Goal: Task Accomplishment & Management: Manage account settings

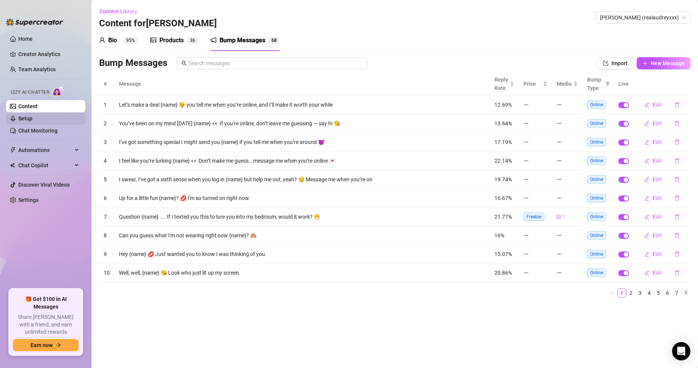
click at [32, 121] on link "Setup" at bounding box center [25, 119] width 14 height 6
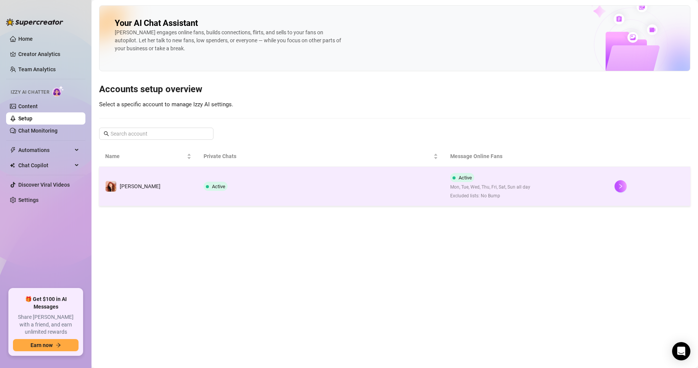
click at [162, 177] on td "[PERSON_NAME]" at bounding box center [148, 186] width 98 height 39
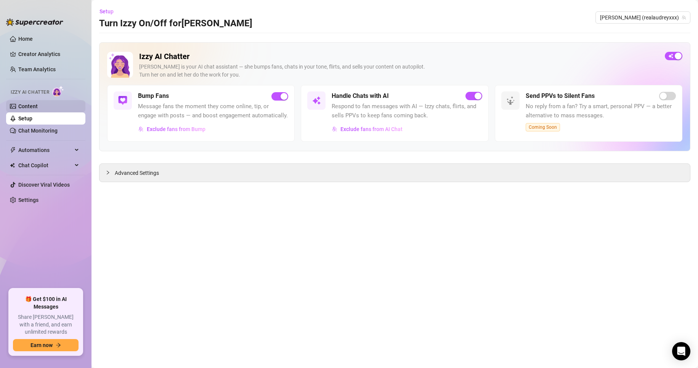
click at [34, 103] on link "Content" at bounding box center [27, 106] width 19 height 6
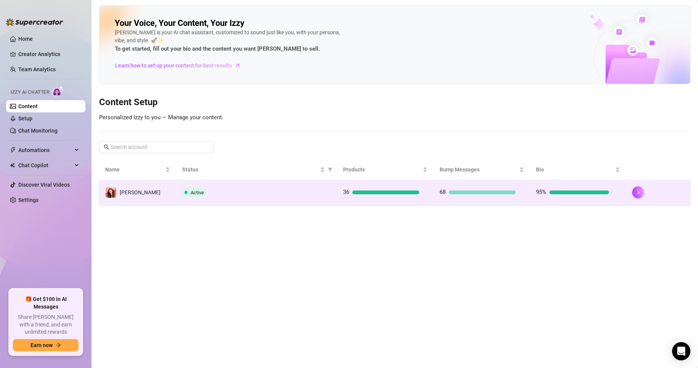
click at [151, 193] on td "[PERSON_NAME]" at bounding box center [137, 192] width 77 height 25
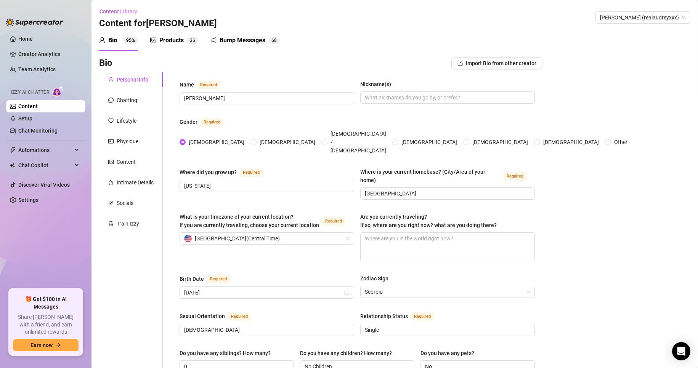
click at [231, 45] on div "Bump Messages 6 8" at bounding box center [245, 40] width 69 height 21
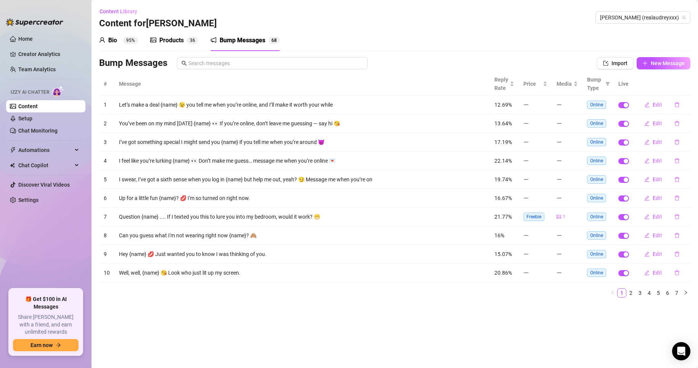
click at [167, 41] on div "Products" at bounding box center [171, 40] width 24 height 9
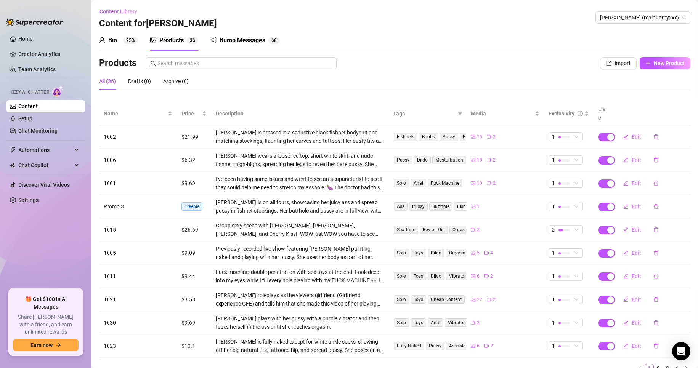
click at [126, 41] on sup "95%" at bounding box center [130, 41] width 15 height 8
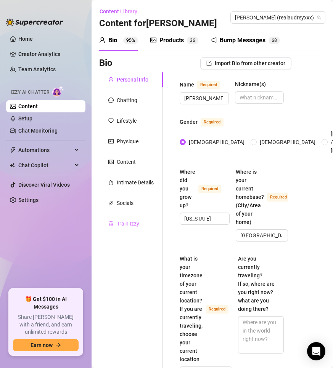
click at [127, 228] on div "Train Izzy" at bounding box center [131, 224] width 64 height 14
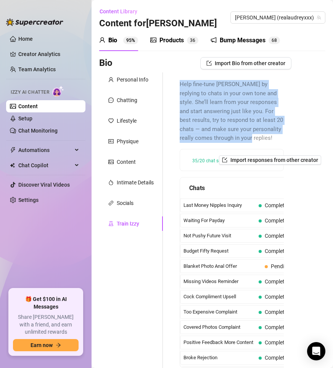
drag, startPoint x: 193, startPoint y: 93, endPoint x: 230, endPoint y: 151, distance: 68.0
click at [230, 151] on div "Help fine-tune [PERSON_NAME] by replying to chats in your own tone and style. S…" at bounding box center [231, 223] width 119 height 303
copy span "Help fine-tune [PERSON_NAME] by replying to chats in your own tone and style. S…"
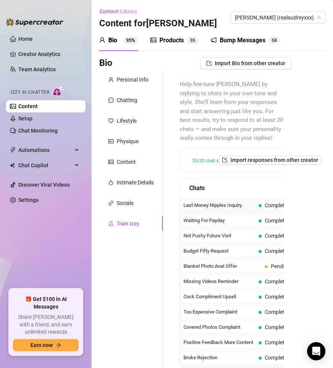
click at [207, 212] on div "Last Money Nipples Inquiry Completed" at bounding box center [237, 206] width 114 height 14
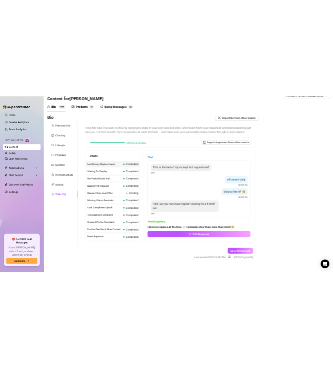
scroll to position [29, 0]
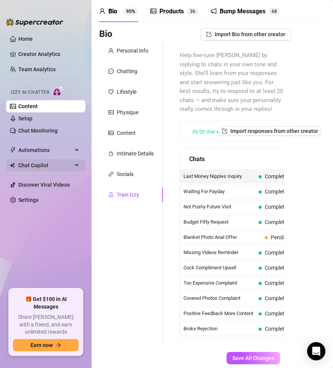
drag, startPoint x: 23, startPoint y: 168, endPoint x: 30, endPoint y: 168, distance: 7.2
click at [23, 168] on span "Chat Copilot" at bounding box center [45, 165] width 54 height 12
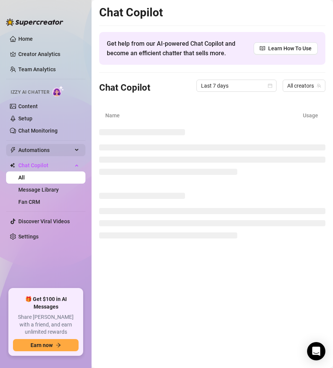
click at [37, 150] on span "Automations" at bounding box center [45, 150] width 54 height 12
